Goal: Find specific page/section: Find specific page/section

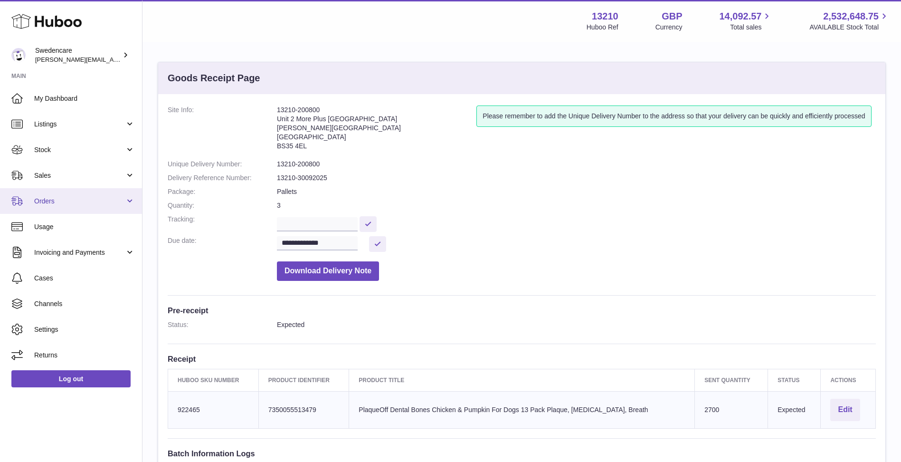
click at [75, 207] on link "Orders" at bounding box center [71, 201] width 142 height 26
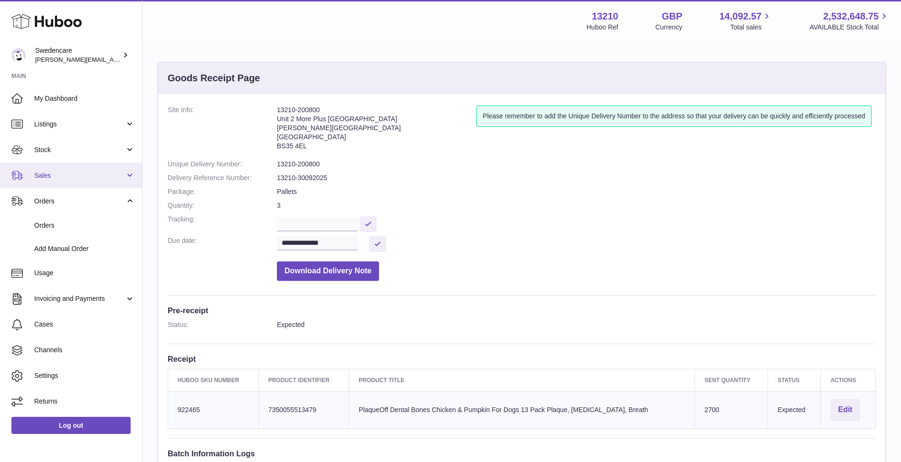
click at [88, 168] on link "Sales" at bounding box center [71, 175] width 142 height 26
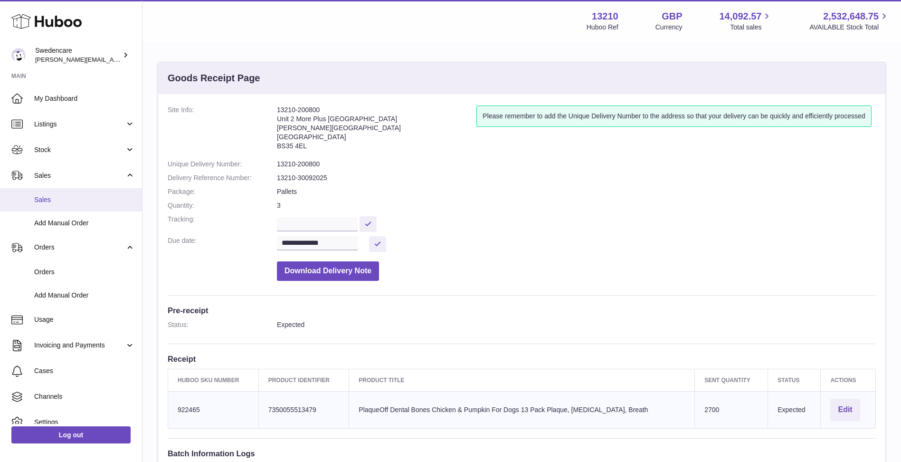
click at [89, 203] on span "Sales" at bounding box center [84, 199] width 101 height 9
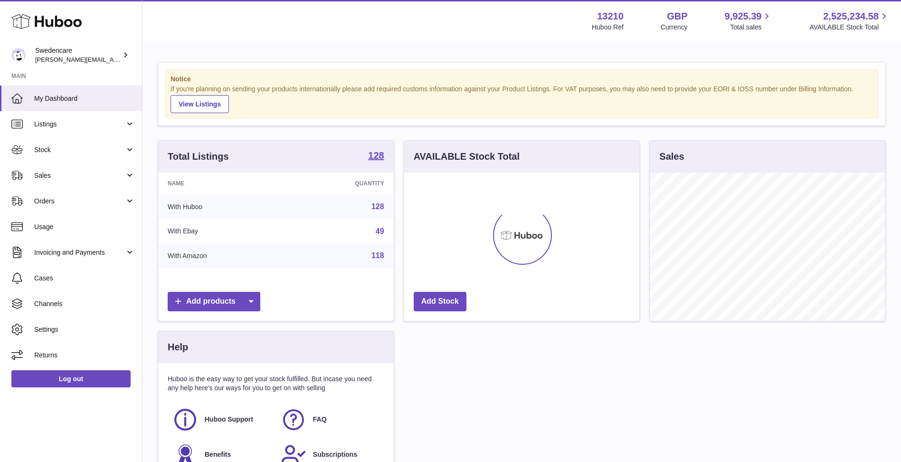
scroll to position [148, 235]
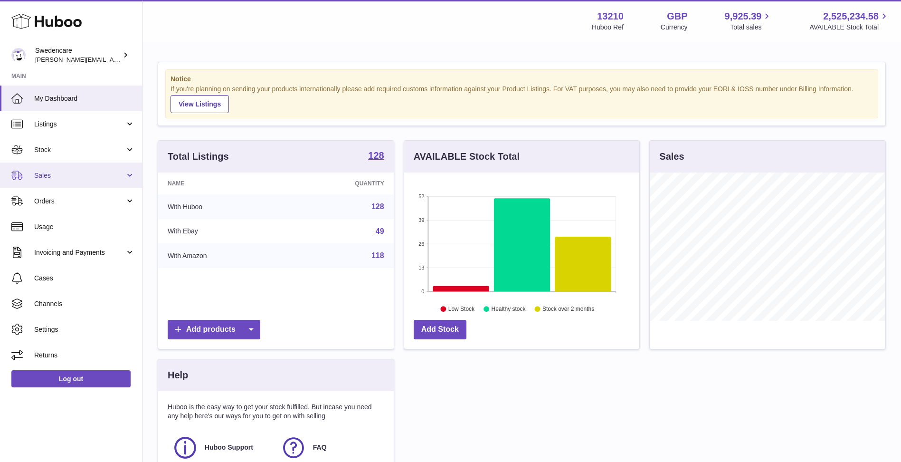
click at [62, 175] on span "Sales" at bounding box center [79, 175] width 91 height 9
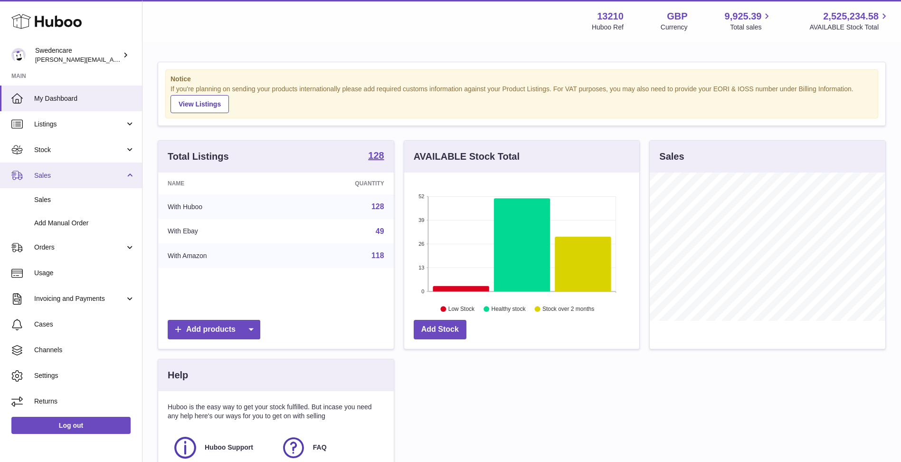
click at [118, 163] on link "Sales" at bounding box center [71, 175] width 142 height 26
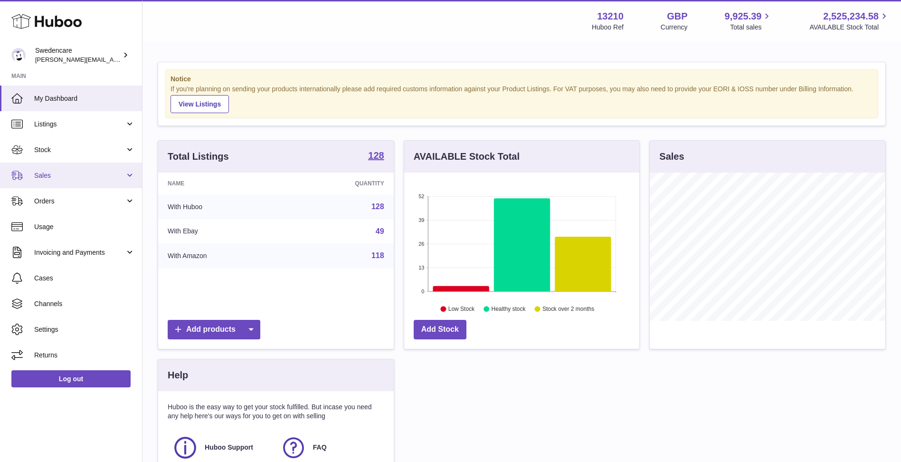
click at [118, 163] on link "Sales" at bounding box center [71, 175] width 142 height 26
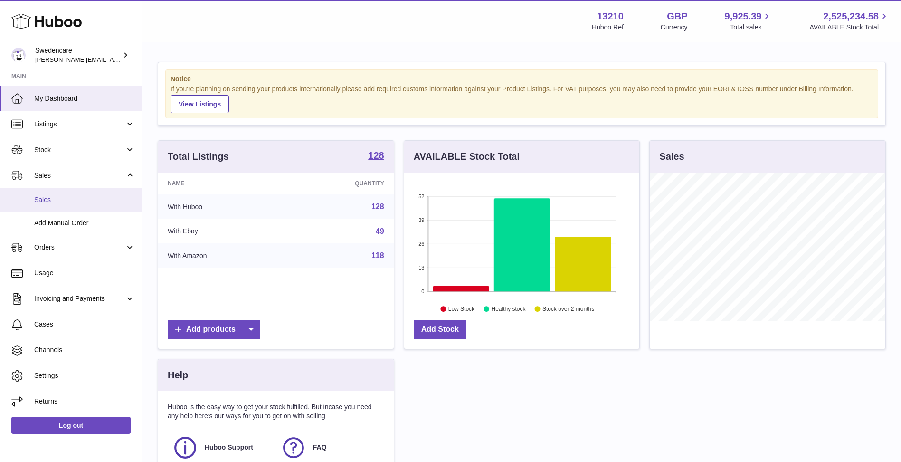
click at [90, 201] on span "Sales" at bounding box center [84, 199] width 101 height 9
